Goal: Task Accomplishment & Management: Manage account settings

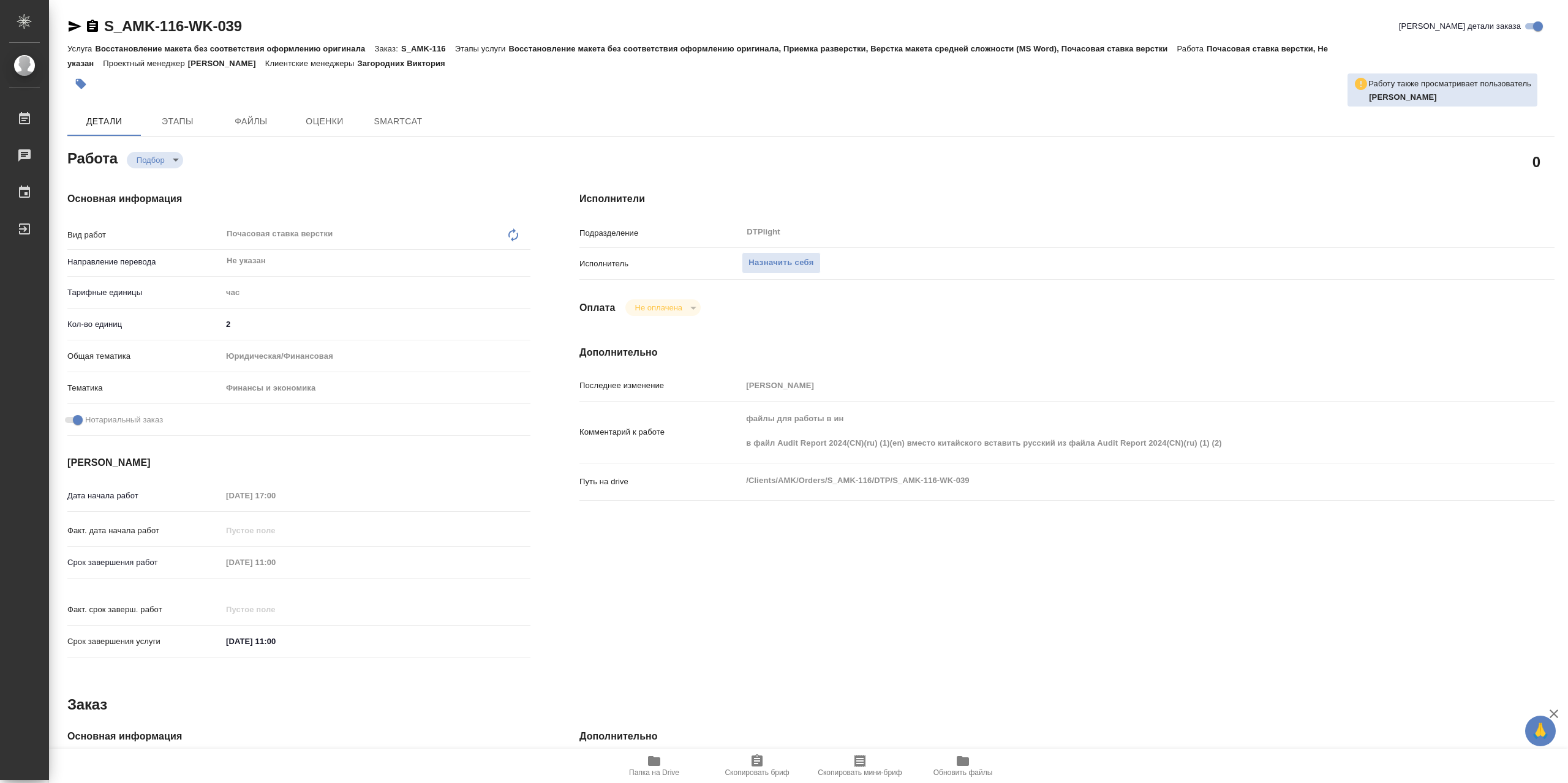
type textarea "x"
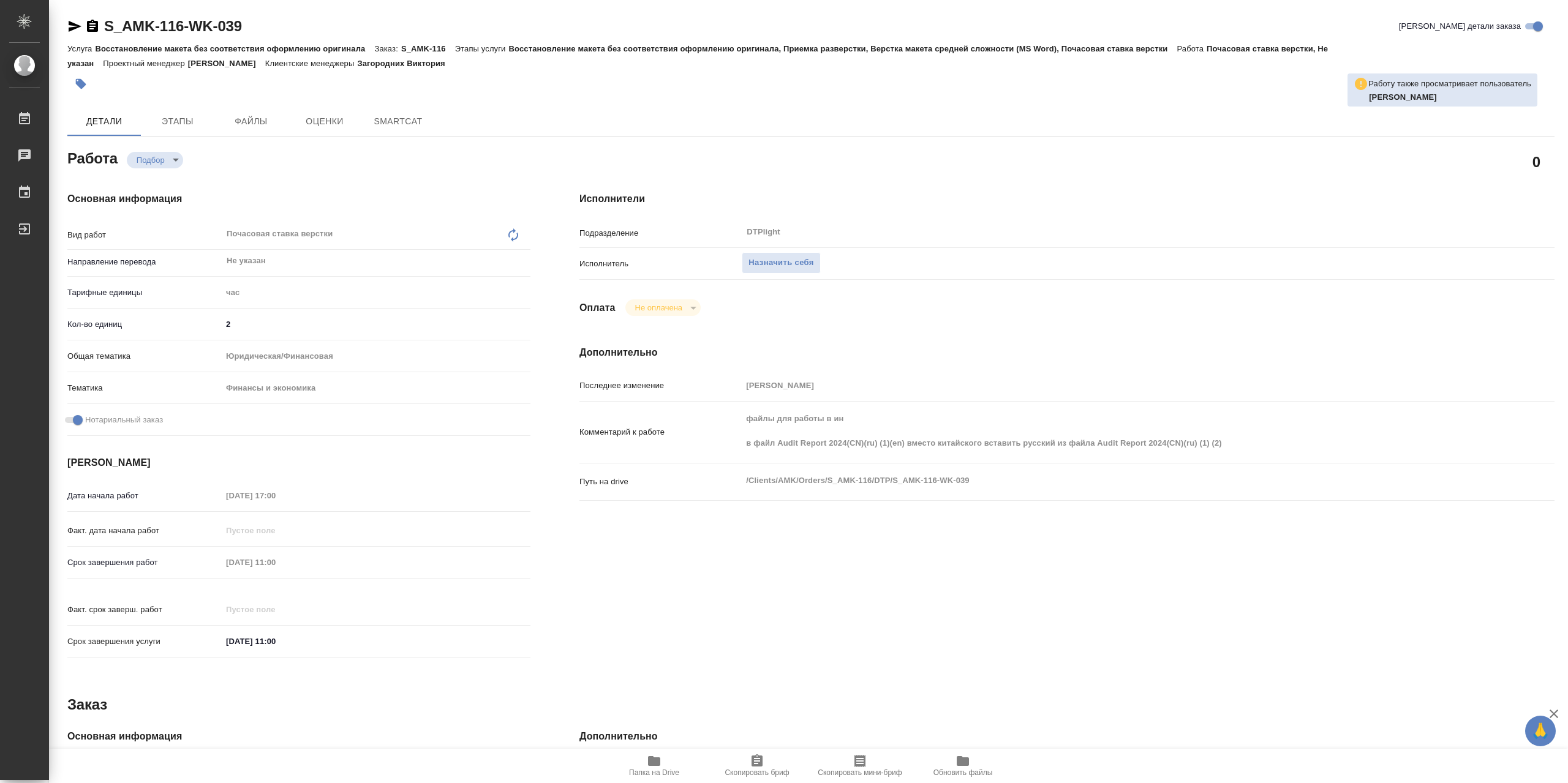
type textarea "x"
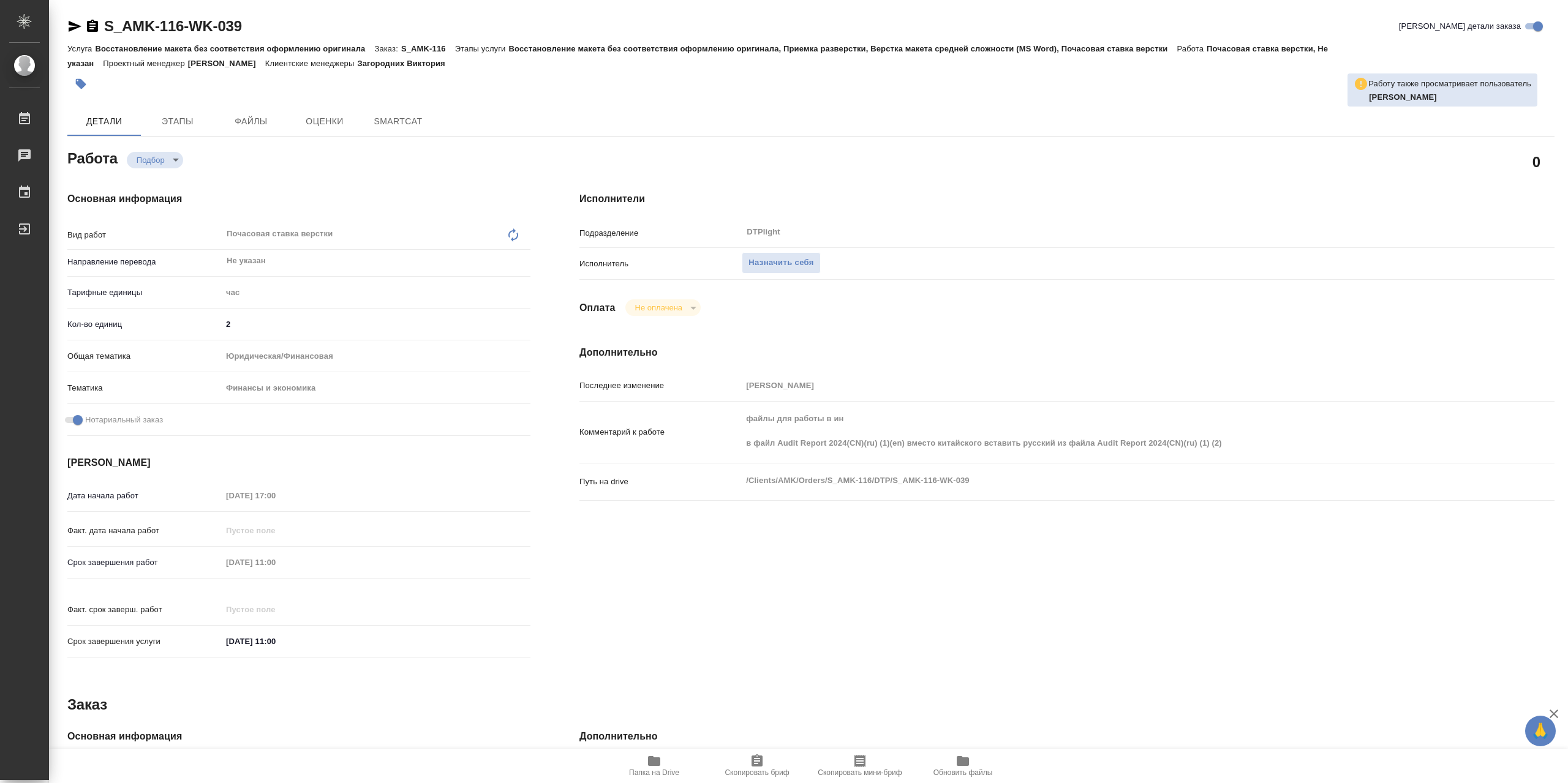
type textarea "x"
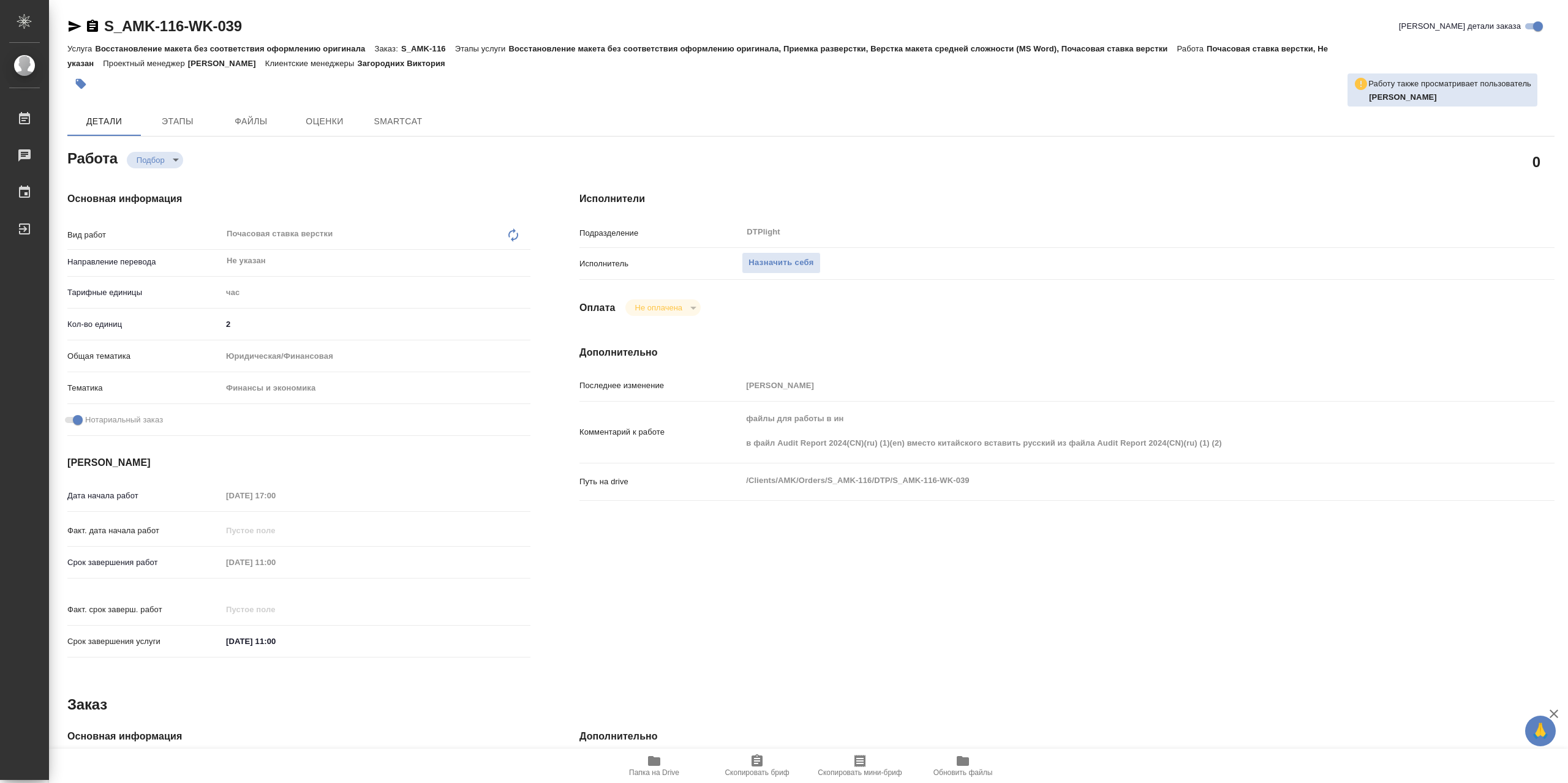
type textarea "x"
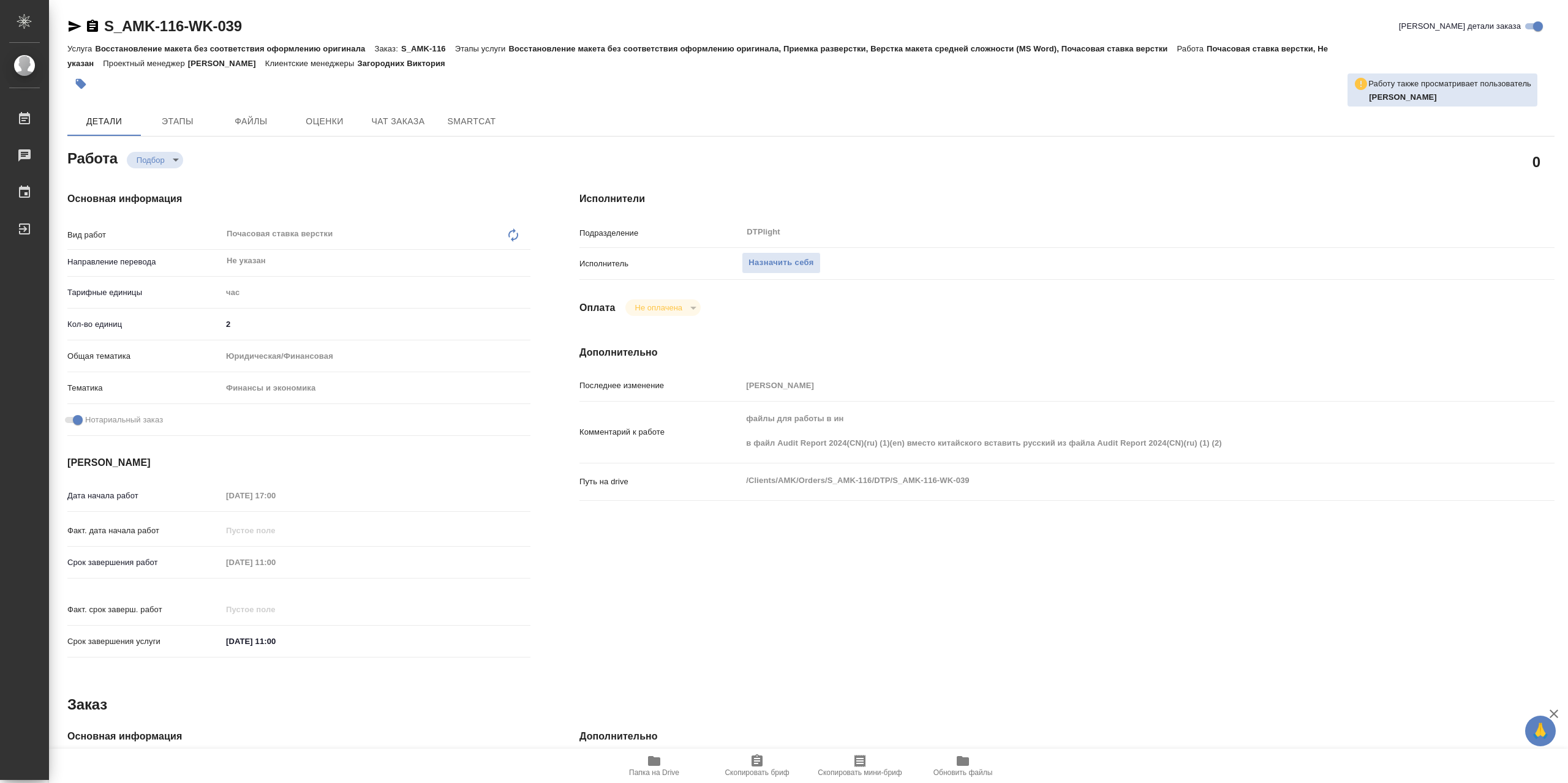
type textarea "x"
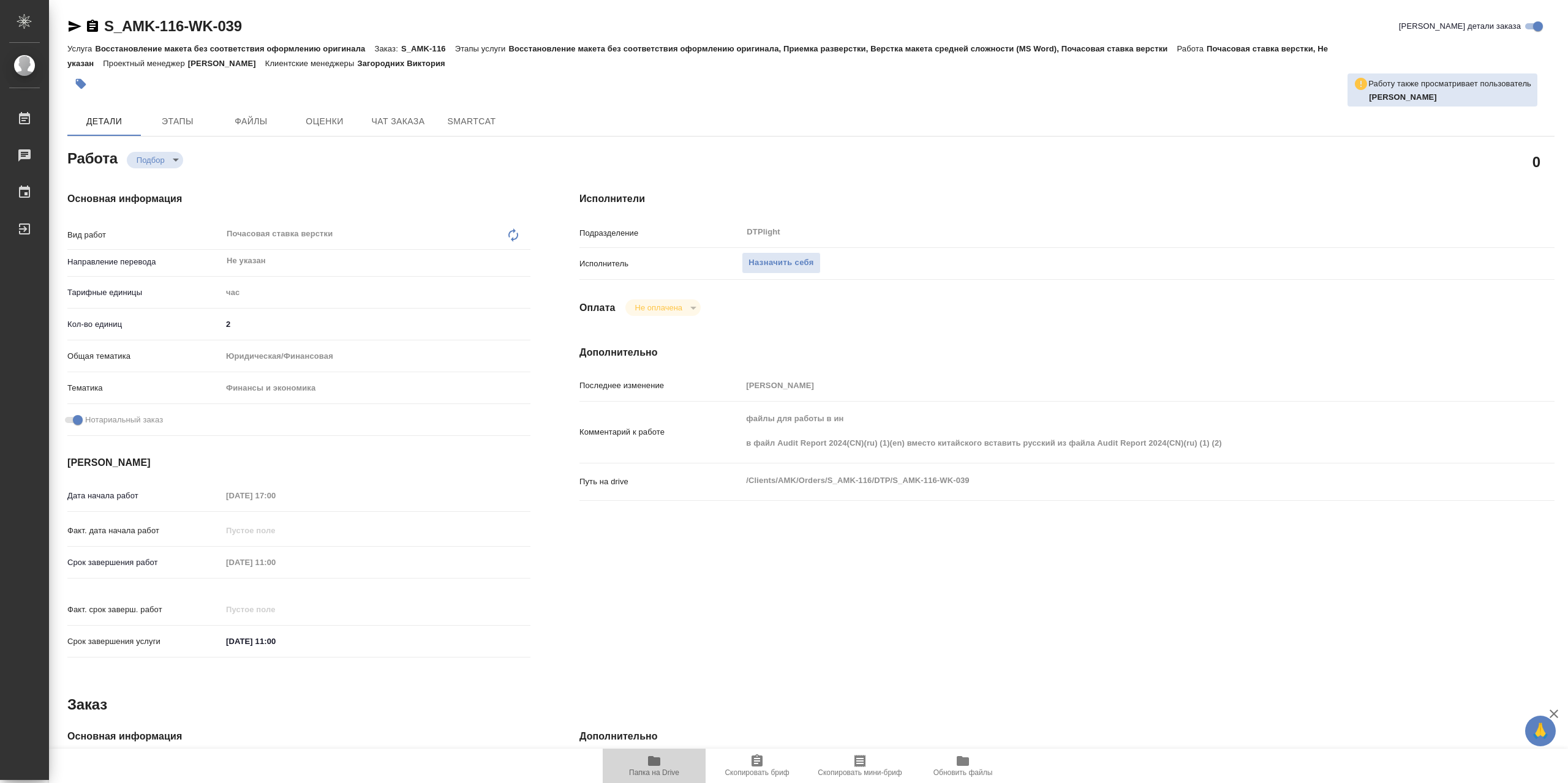
click at [652, 759] on icon "button" at bounding box center [654, 761] width 13 height 10
type textarea "x"
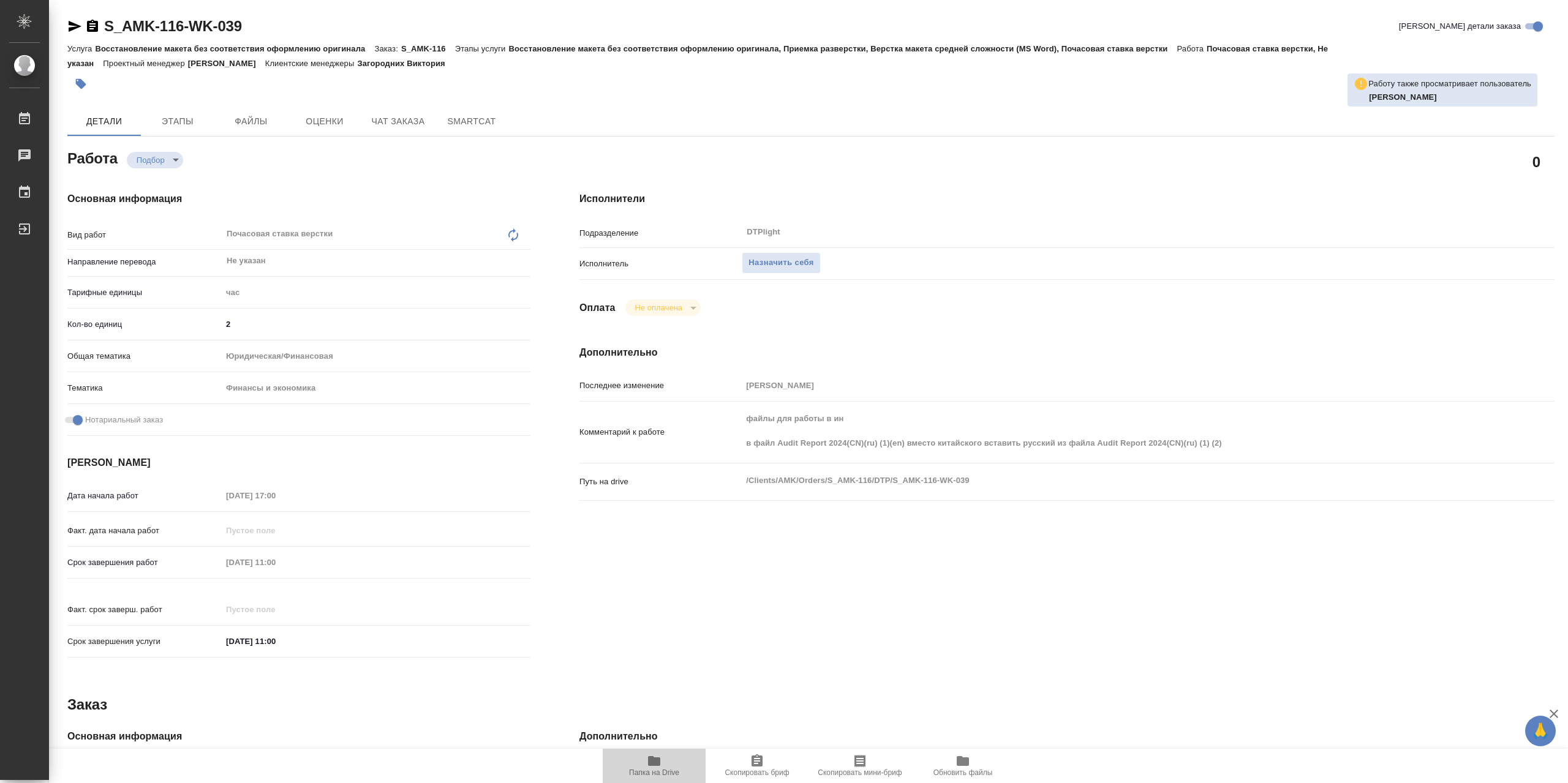
type textarea "x"
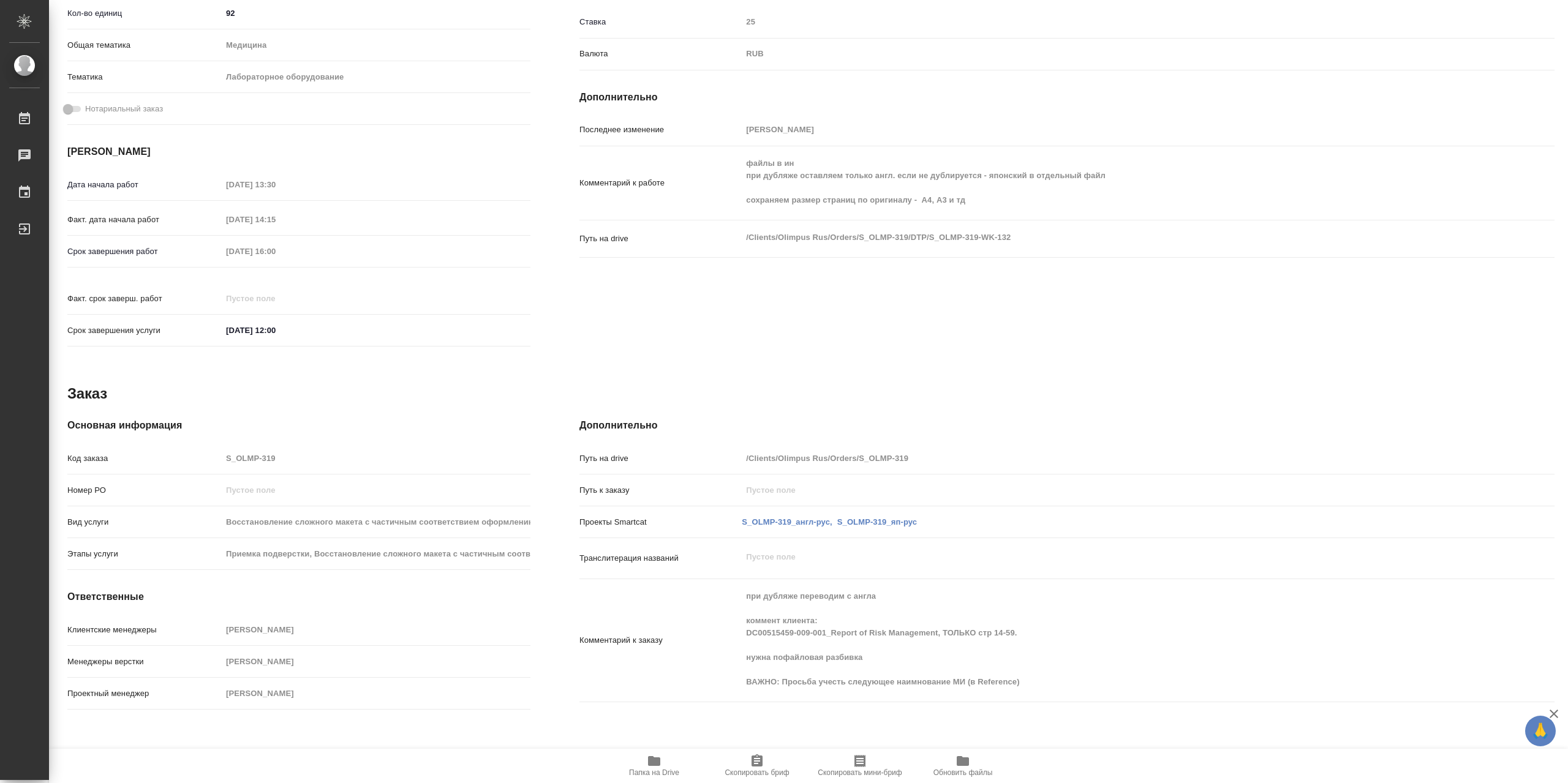
scroll to position [17, 0]
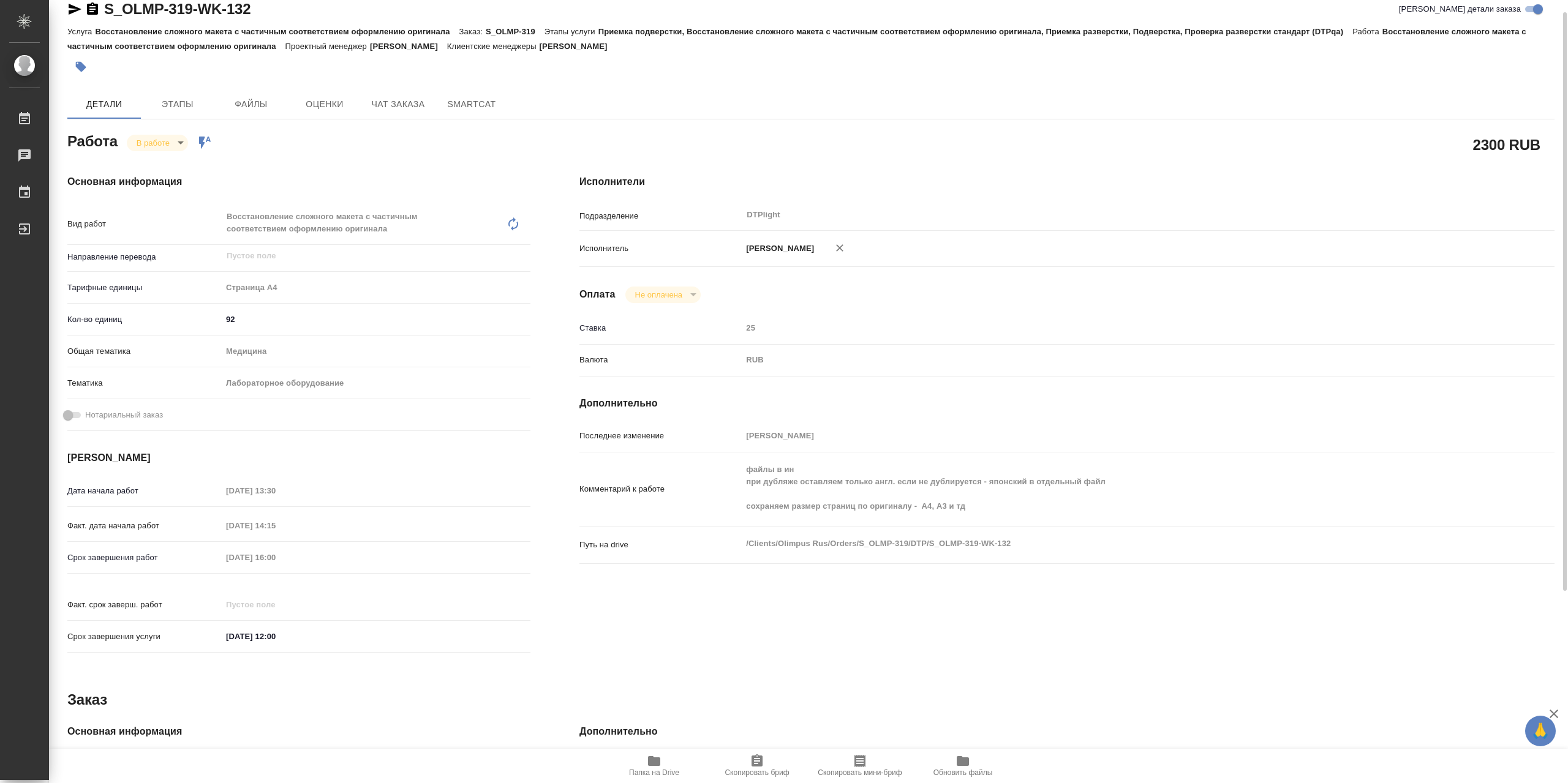
click at [173, 141] on body "🙏 .cls-1 fill:#fff; AWATERA Сархатов [PERSON_NAME] Работы 0 Чаты График Выйти S…" at bounding box center [784, 391] width 1568 height 783
drag, startPoint x: 189, startPoint y: 167, endPoint x: 197, endPoint y: 167, distance: 8.0
click at [192, 167] on li "Выполнен" at bounding box center [167, 167] width 81 height 21
type textarea "x"
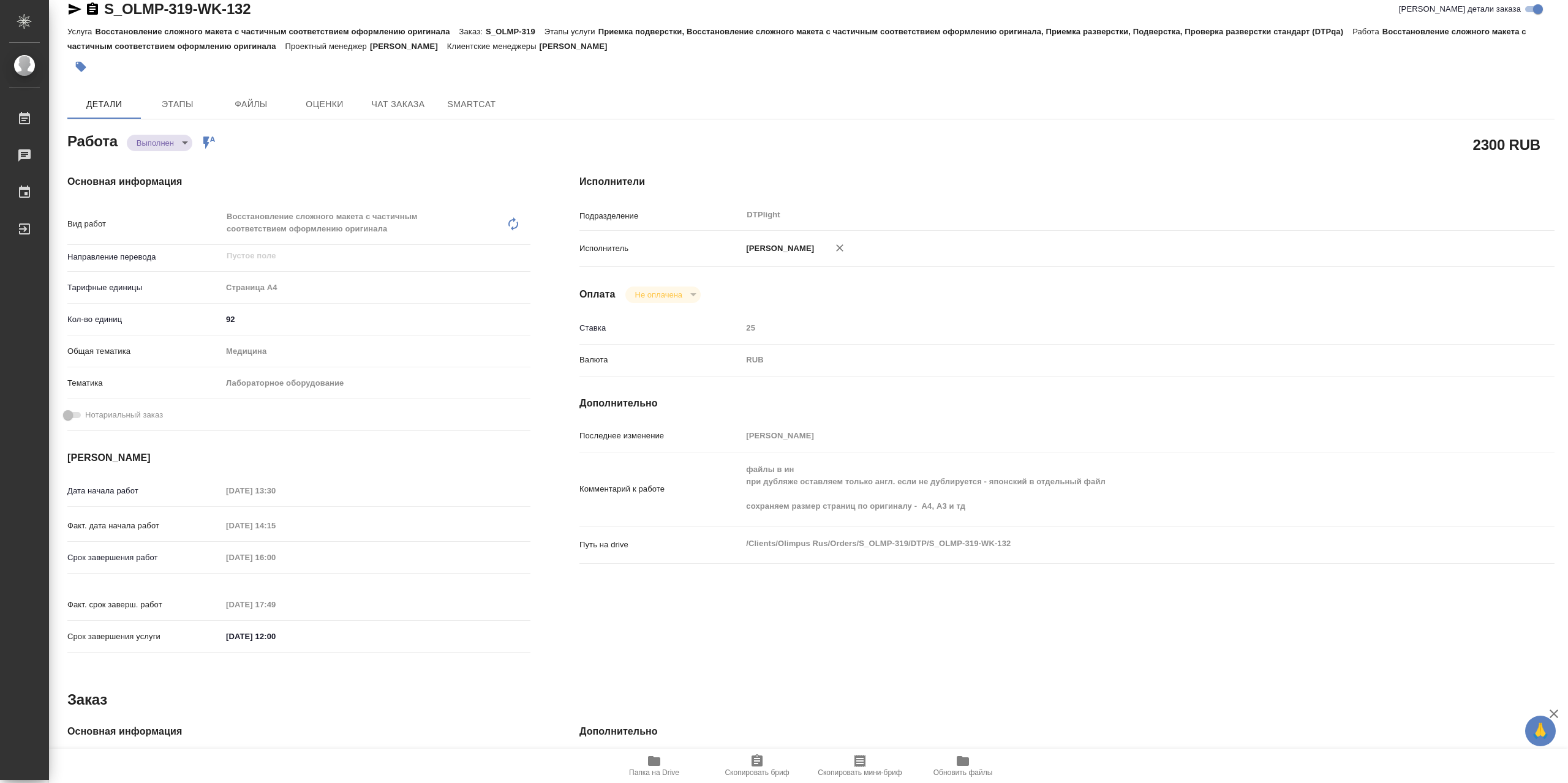
type textarea "x"
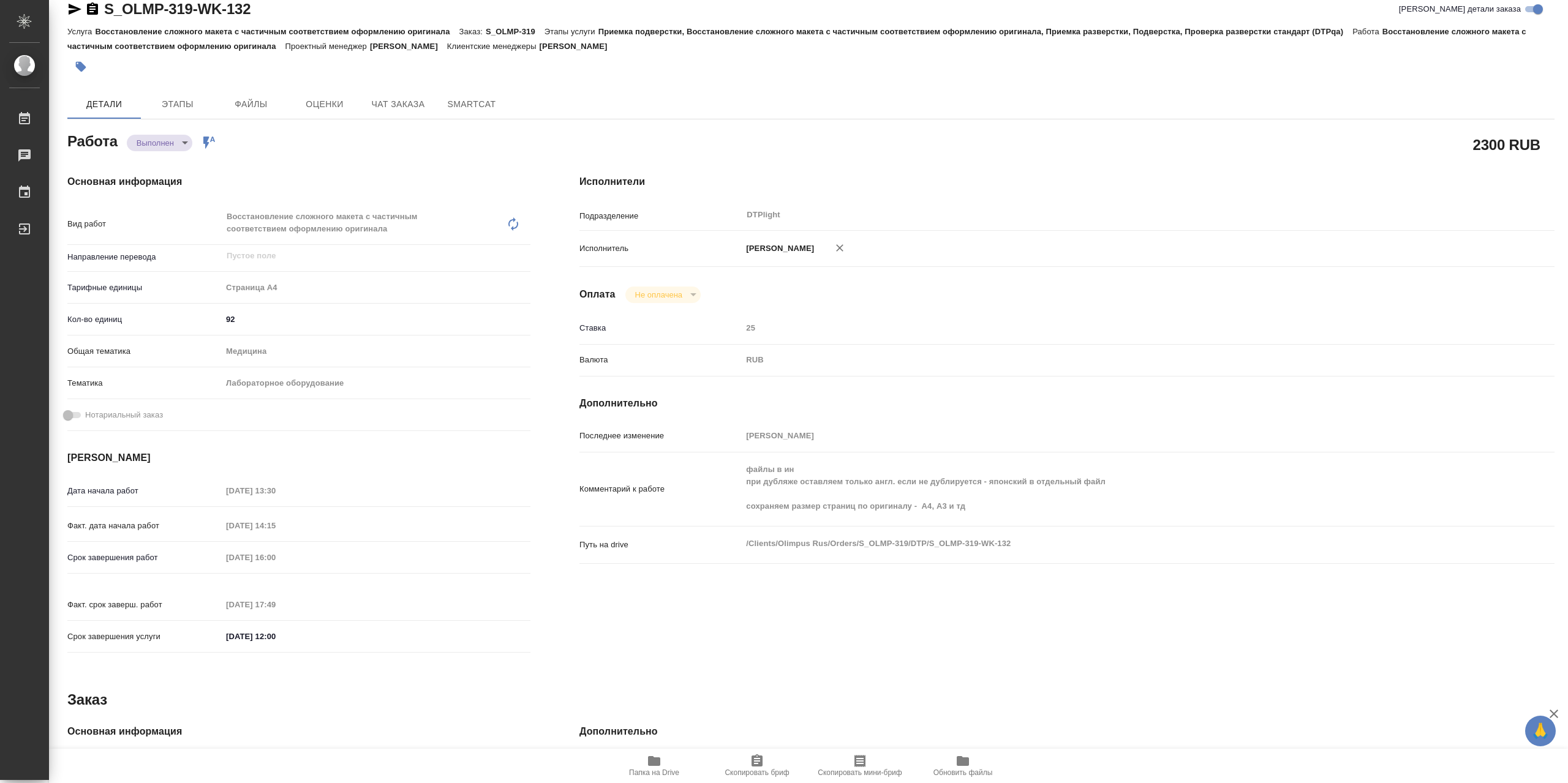
type textarea "x"
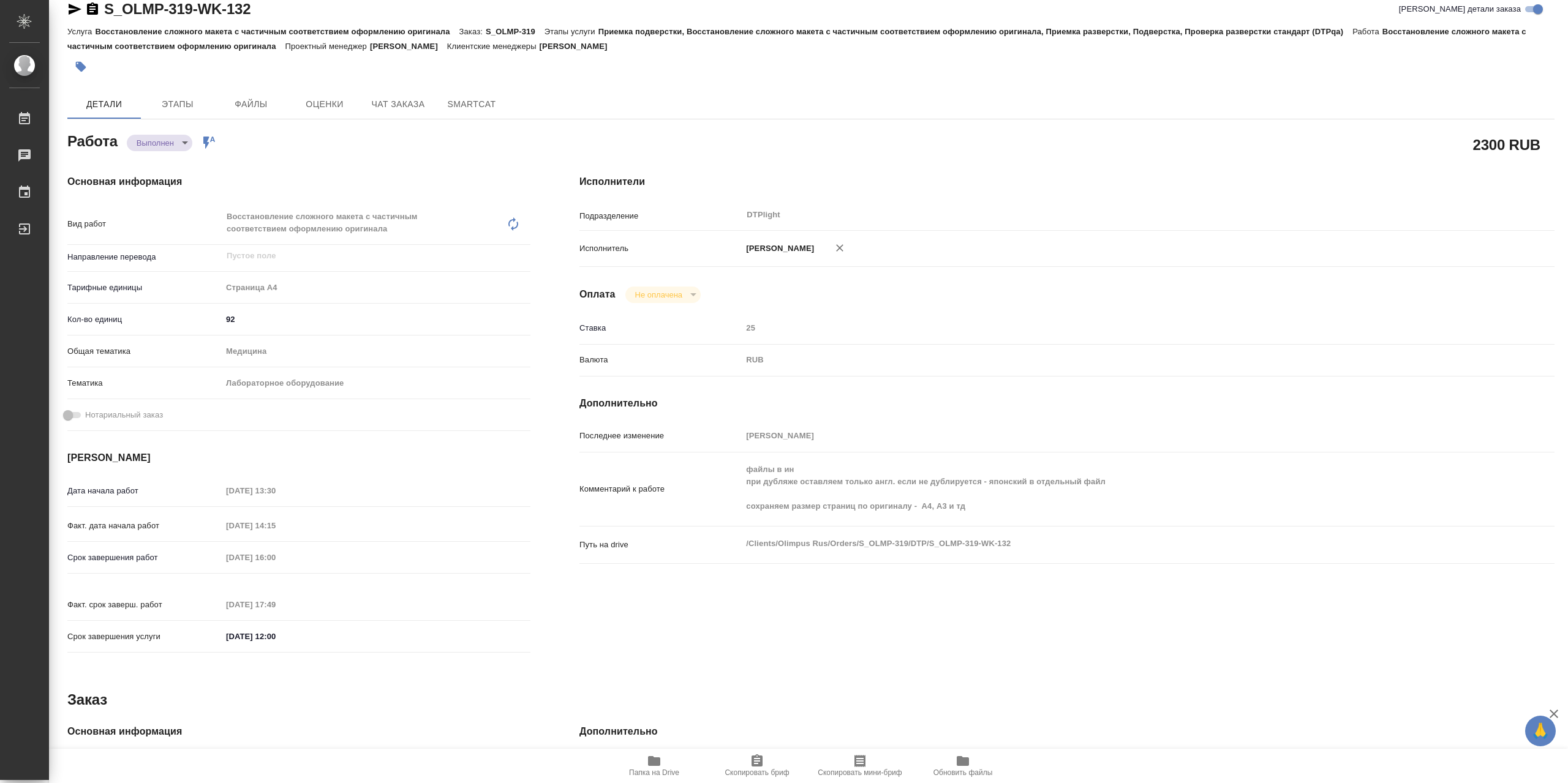
type textarea "x"
